Goal: Information Seeking & Learning: Learn about a topic

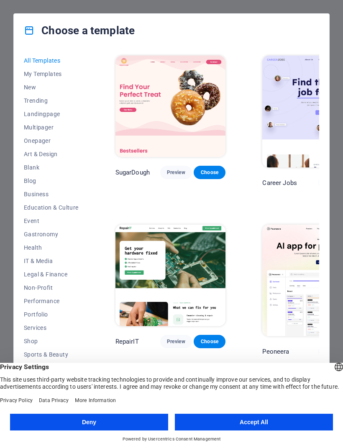
click at [92, 420] on button "Deny" at bounding box center [89, 422] width 158 height 17
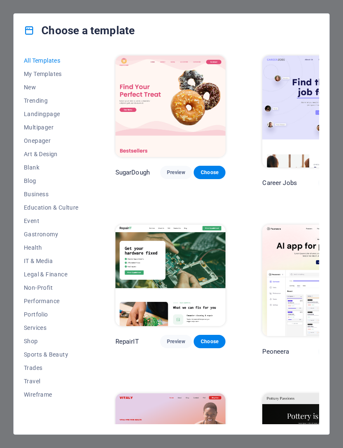
click at [27, 221] on span "Event" at bounding box center [51, 221] width 55 height 7
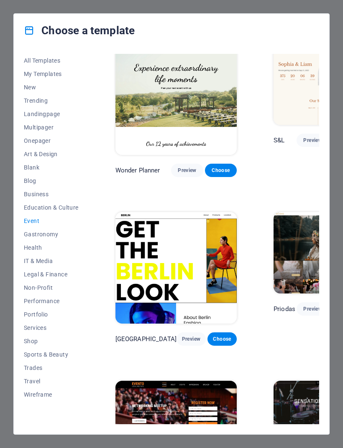
scroll to position [12, 0]
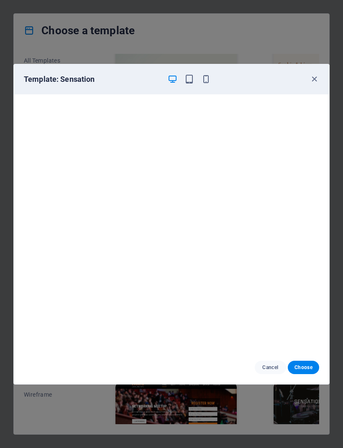
click at [190, 74] on button "button" at bounding box center [189, 79] width 10 height 10
click at [208, 78] on icon "button" at bounding box center [206, 79] width 10 height 10
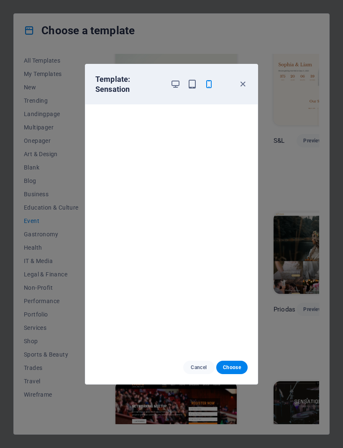
click at [251, 80] on div "Template: Sensation" at bounding box center [171, 84] width 172 height 40
click at [241, 81] on icon "button" at bounding box center [243, 84] width 10 height 10
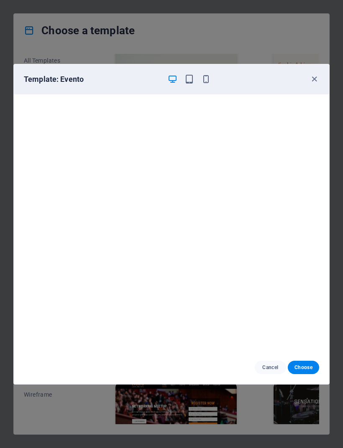
click at [199, 81] on div at bounding box center [188, 79] width 43 height 10
click at [207, 75] on icon "button" at bounding box center [206, 79] width 10 height 10
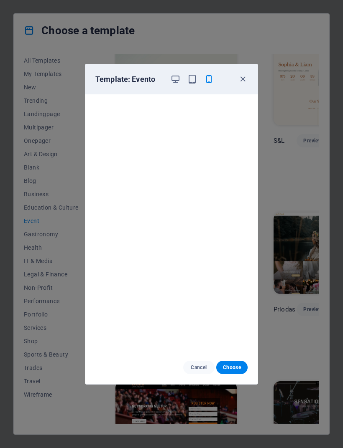
click at [245, 80] on icon "button" at bounding box center [243, 79] width 10 height 10
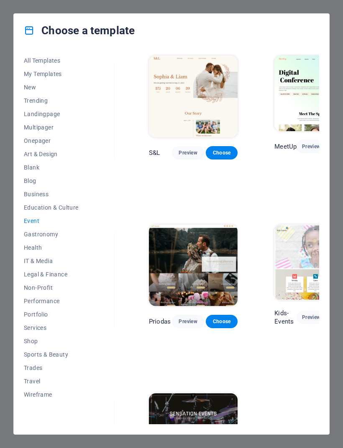
scroll to position [0, 124]
click at [303, 147] on span "Preview" at bounding box center [311, 146] width 16 height 7
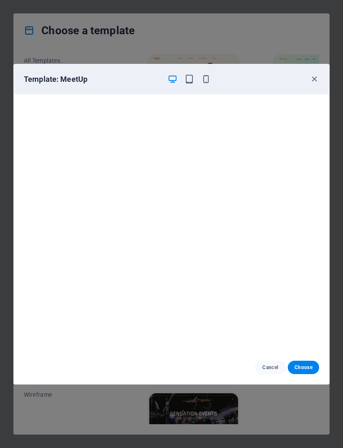
click at [201, 73] on div "Template: MeetUp" at bounding box center [171, 79] width 315 height 30
click at [201, 69] on div "Template: MeetUp" at bounding box center [171, 79] width 315 height 30
click at [202, 73] on div "Template: MeetUp" at bounding box center [171, 79] width 315 height 30
click at [205, 75] on icon "button" at bounding box center [206, 79] width 10 height 10
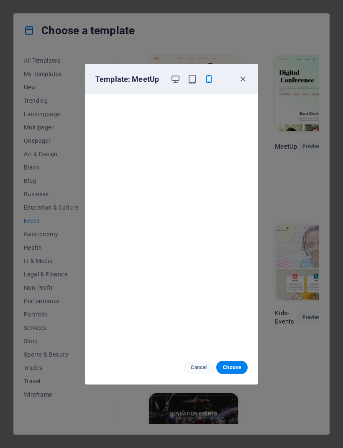
click at [243, 75] on icon "button" at bounding box center [243, 79] width 10 height 10
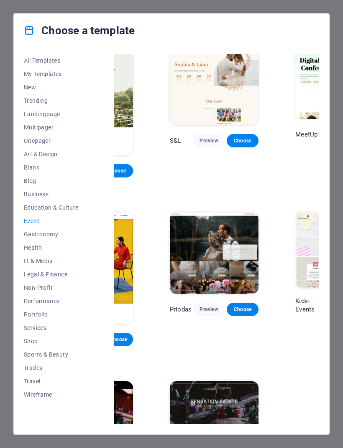
scroll to position [12, 103]
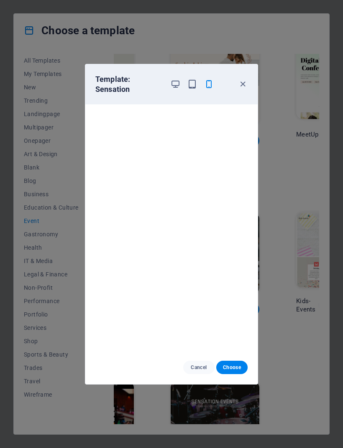
click at [174, 80] on icon "button" at bounding box center [176, 84] width 10 height 10
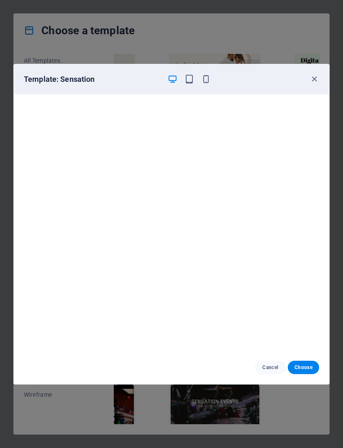
click at [205, 78] on icon "button" at bounding box center [206, 79] width 10 height 10
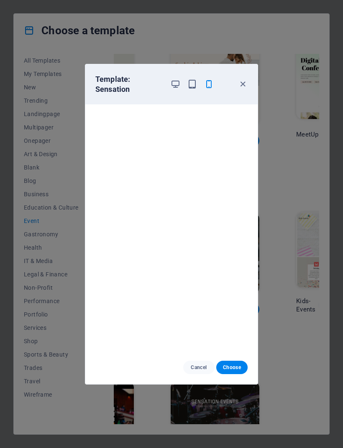
click at [243, 85] on icon "button" at bounding box center [243, 84] width 10 height 10
